Goal: Information Seeking & Learning: Find specific fact

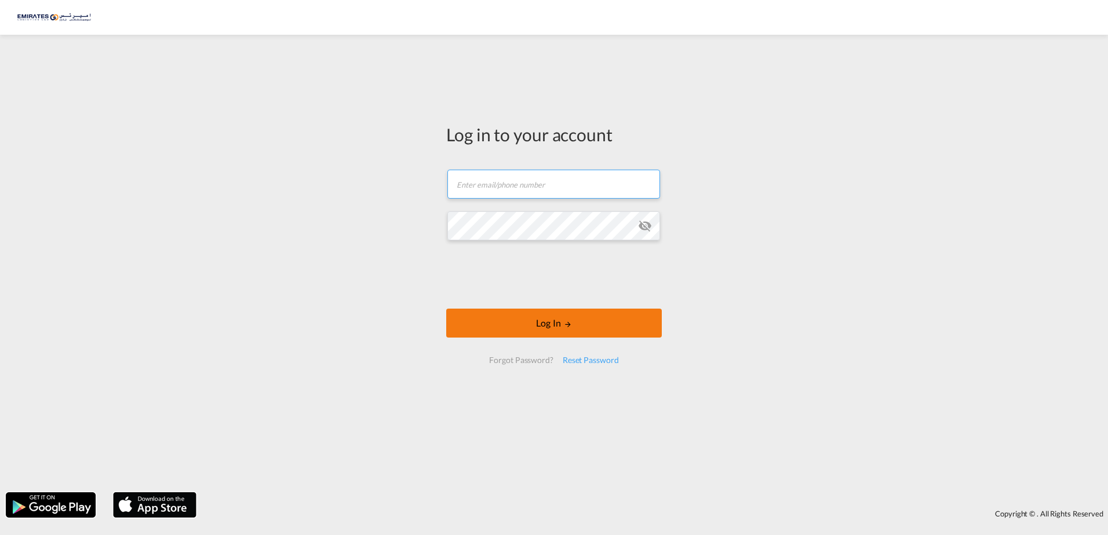
type input "[EMAIL_ADDRESS][DOMAIN_NAME]"
click at [572, 327] on button "Log In" at bounding box center [554, 323] width 216 height 29
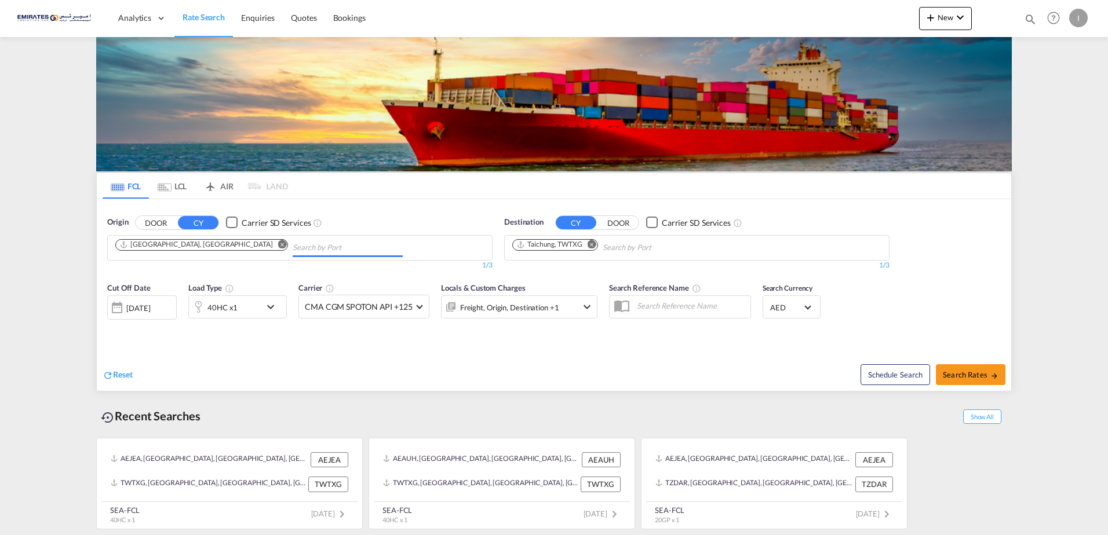
click at [293, 243] on input "Chips input." at bounding box center [348, 248] width 110 height 19
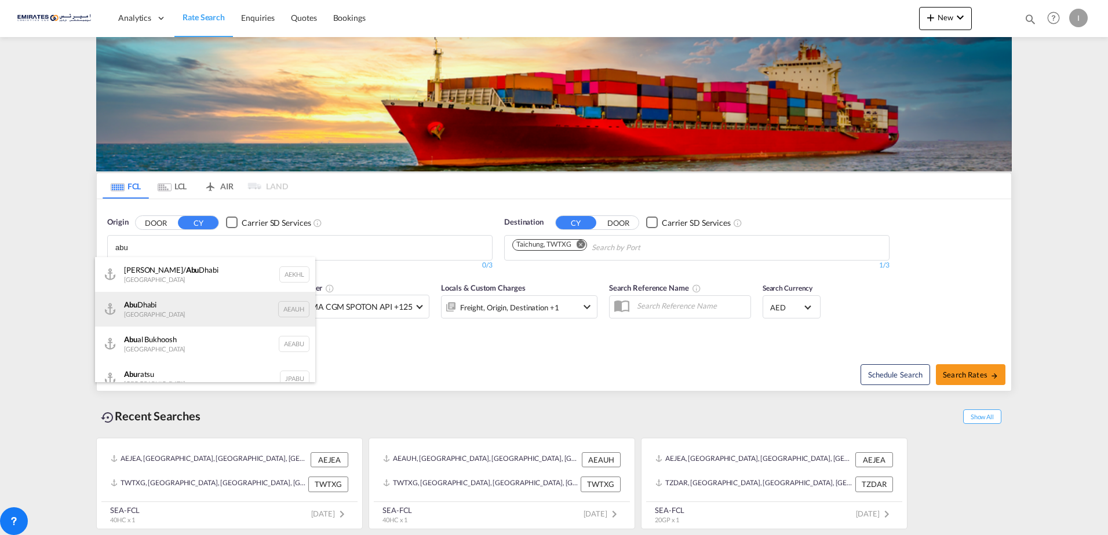
type input "abu"
click at [162, 302] on div "[GEOGRAPHIC_DATA] [GEOGRAPHIC_DATA] AEAUH" at bounding box center [205, 309] width 220 height 35
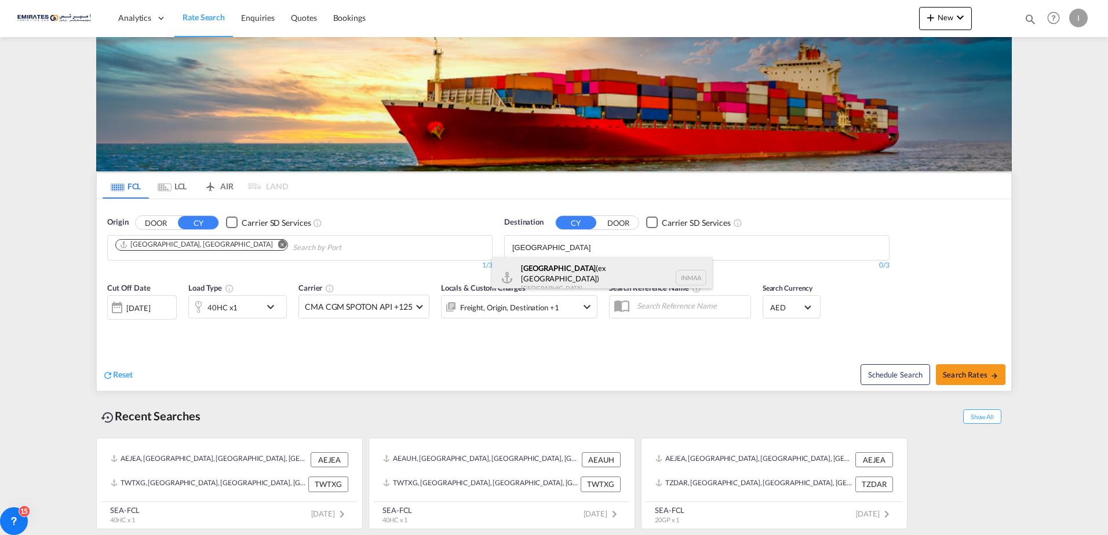
type input "[GEOGRAPHIC_DATA]"
click at [565, 278] on div "[GEOGRAPHIC_DATA] (ex [GEOGRAPHIC_DATA]) [GEOGRAPHIC_DATA] [GEOGRAPHIC_DATA]" at bounding box center [602, 278] width 220 height 42
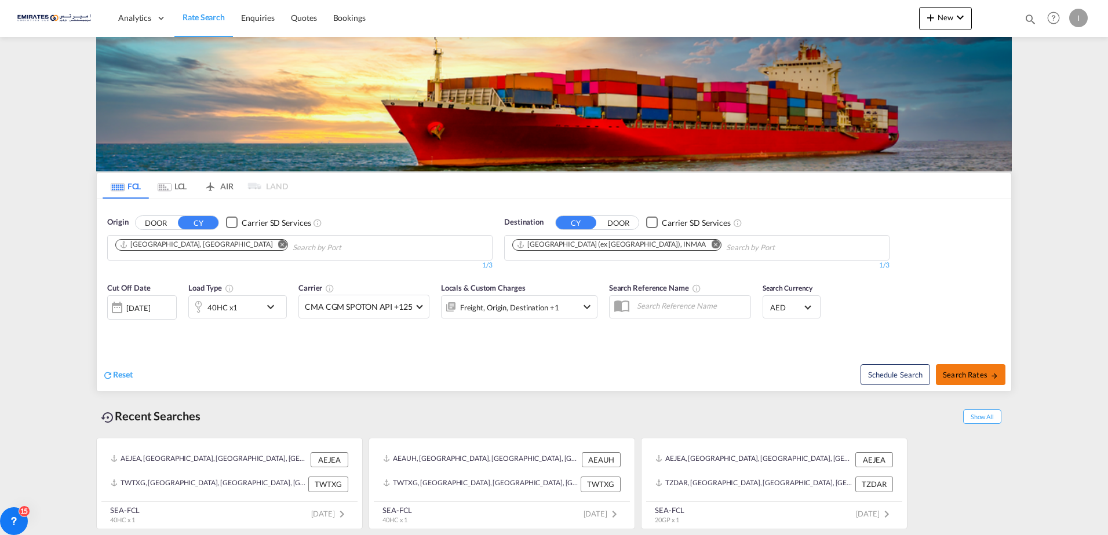
click at [961, 378] on span "Search Rates" at bounding box center [971, 374] width 56 height 9
type input "AEAUH to INMAA / [DATE]"
